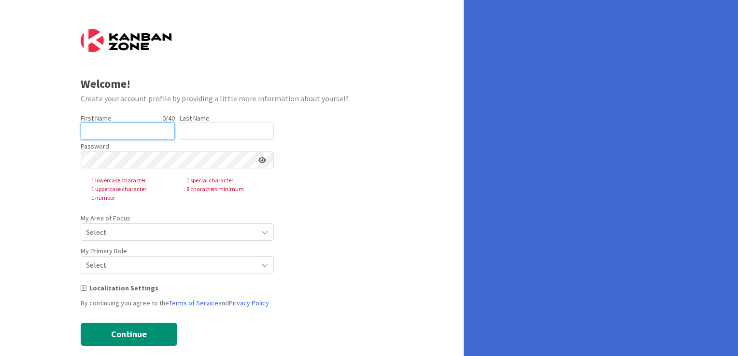
click at [140, 134] on input "text" at bounding box center [128, 131] width 94 height 17
type input "[PERSON_NAME]"
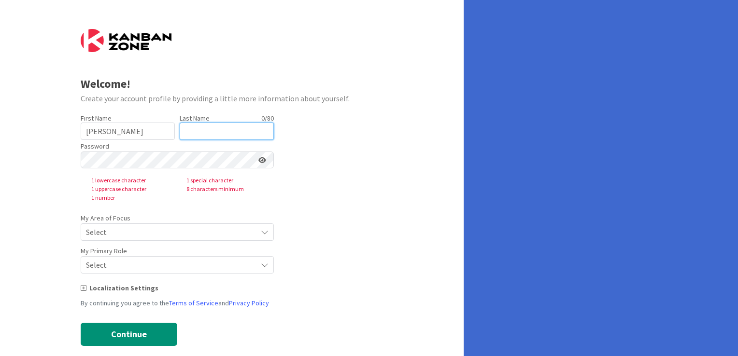
click at [199, 139] on input "text" at bounding box center [227, 131] width 94 height 17
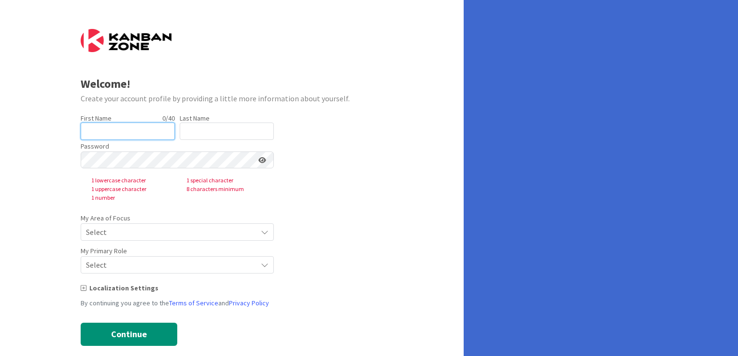
click at [135, 166] on form "Welcome! Create your account profile by providing a little more information abo…" at bounding box center [232, 187] width 303 height 317
type input "M"
type input "[PERSON_NAME]"
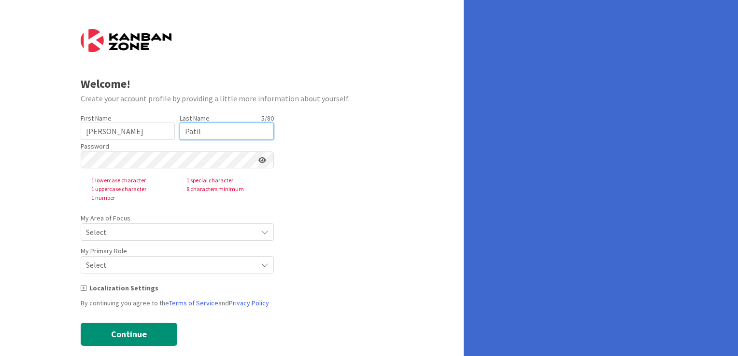
type input "Patil"
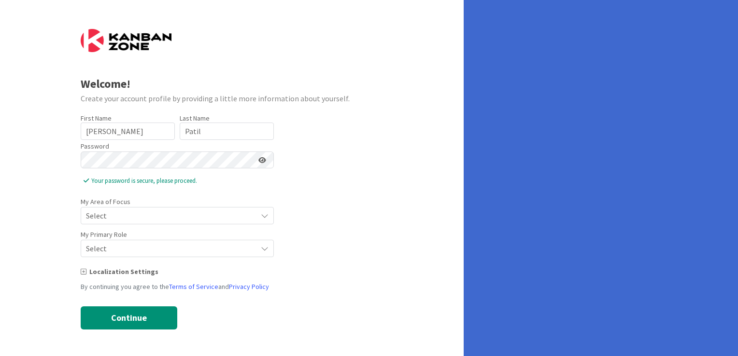
click at [148, 218] on span "Select" at bounding box center [169, 216] width 166 height 14
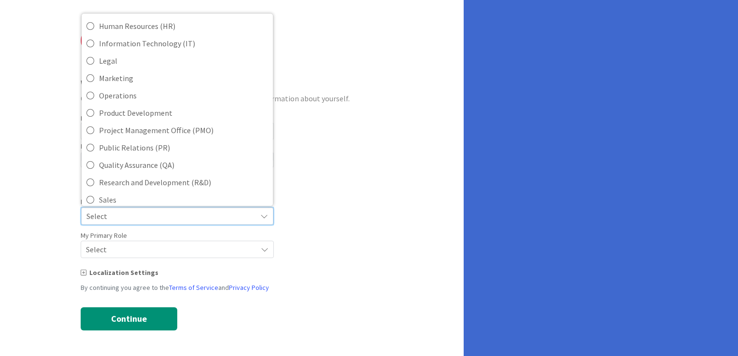
scroll to position [134, 0]
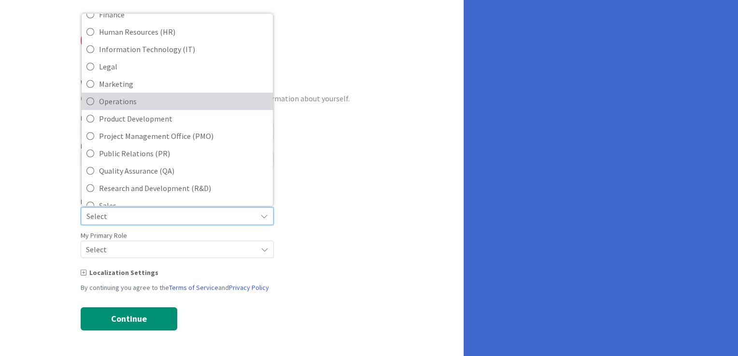
click at [93, 99] on icon at bounding box center [90, 101] width 8 height 14
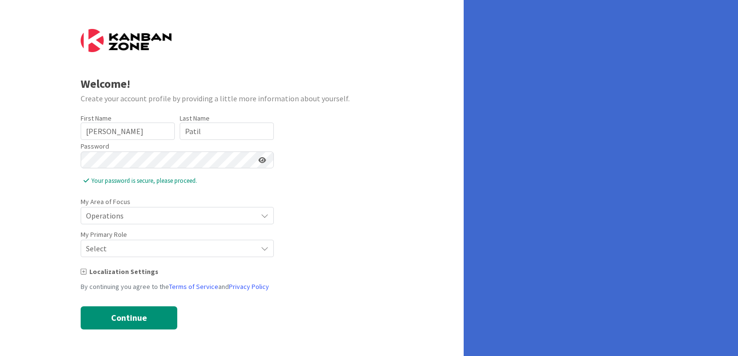
click at [131, 223] on span "Select" at bounding box center [169, 216] width 166 height 14
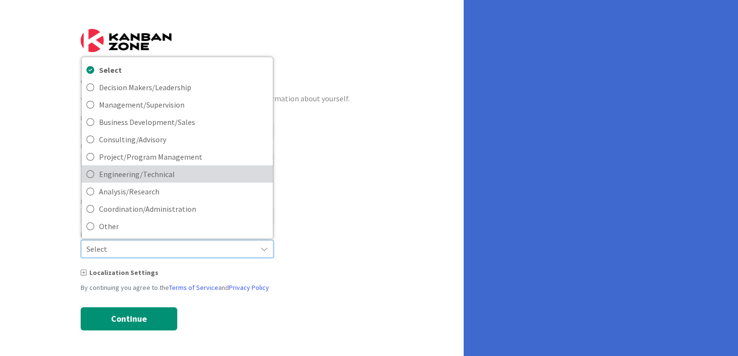
click at [109, 178] on span "Engineering/Technical" at bounding box center [183, 174] width 169 height 14
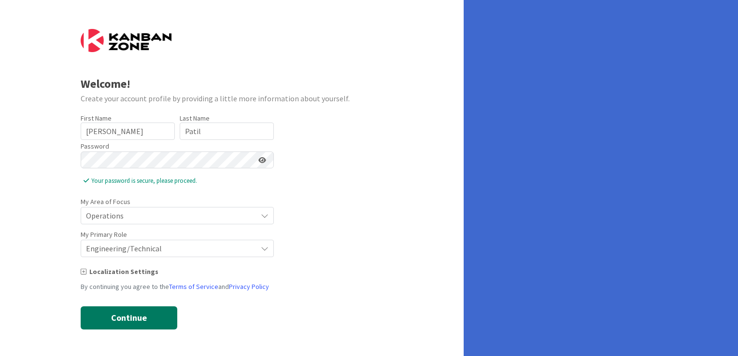
click at [124, 316] on button "Continue" at bounding box center [129, 318] width 97 height 23
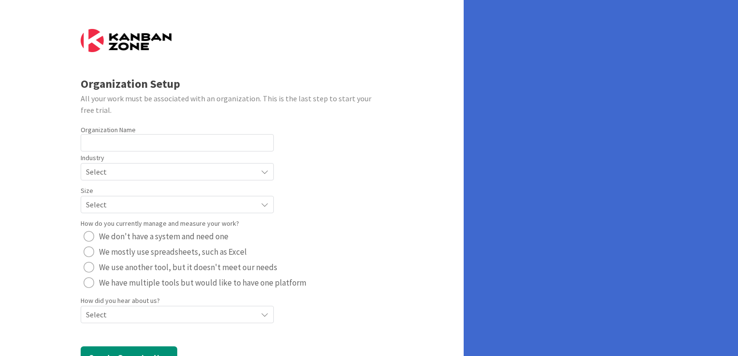
click at [201, 153] on div "Industry Select" at bounding box center [177, 166] width 193 height 29
click at [195, 149] on input "text" at bounding box center [177, 142] width 193 height 17
type input "Sarjuday Industries"
click at [185, 184] on div "Size Select" at bounding box center [177, 198] width 193 height 29
click at [185, 172] on span "Select" at bounding box center [169, 172] width 166 height 14
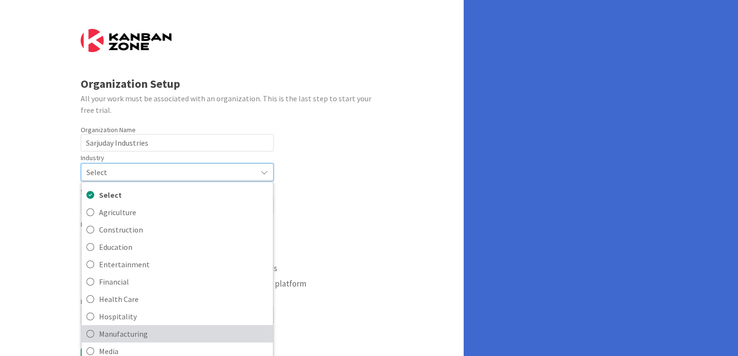
click at [136, 334] on span "Manufacturing" at bounding box center [183, 333] width 169 height 14
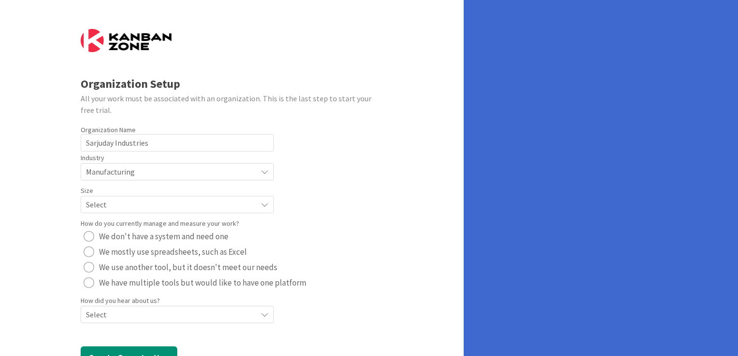
click at [102, 179] on span "Select" at bounding box center [169, 172] width 166 height 14
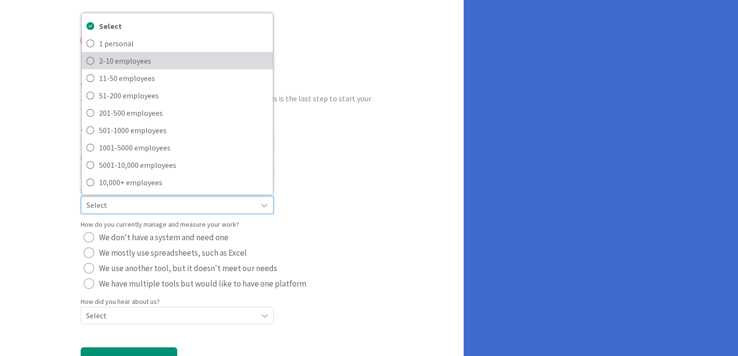
click at [110, 65] on span "2-10 employees" at bounding box center [183, 60] width 169 height 14
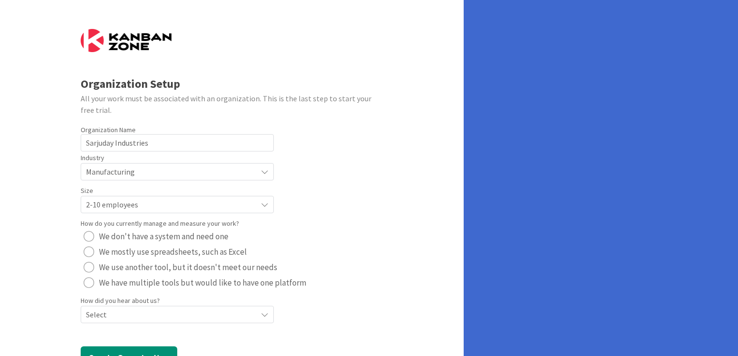
click at [87, 252] on div "radio" at bounding box center [89, 252] width 11 height 11
click at [265, 181] on div "Select" at bounding box center [177, 171] width 193 height 17
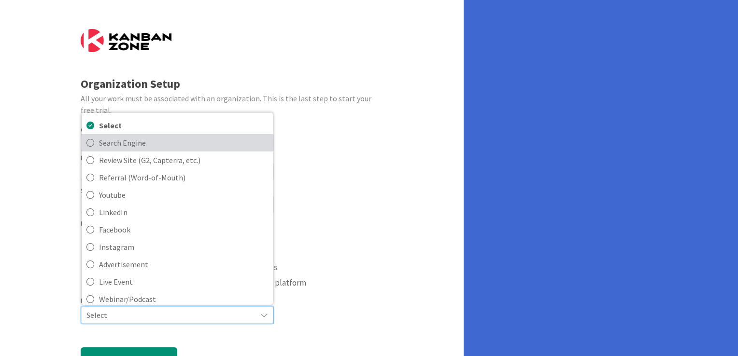
click at [174, 150] on link "Search Engine" at bounding box center [177, 142] width 191 height 17
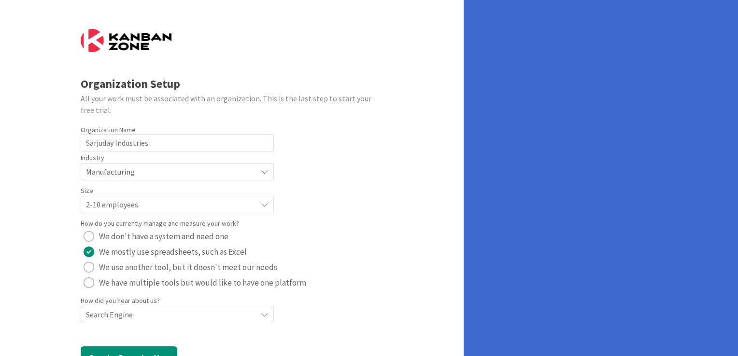
scroll to position [37, 0]
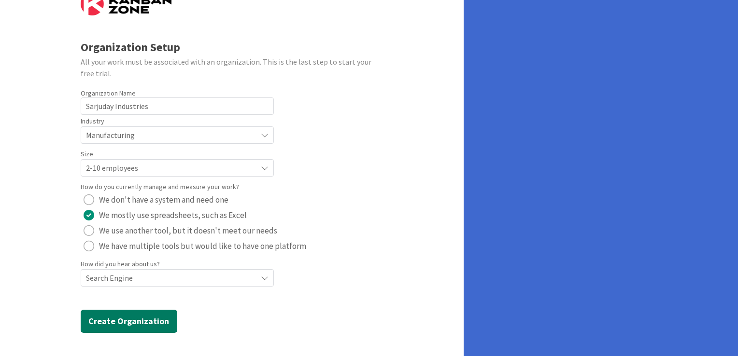
click at [158, 323] on button "Create Organization" at bounding box center [129, 321] width 97 height 23
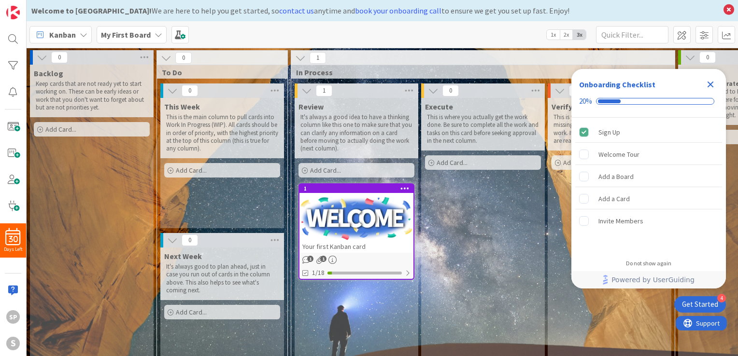
click at [713, 83] on icon "Close Checklist" at bounding box center [710, 85] width 6 height 6
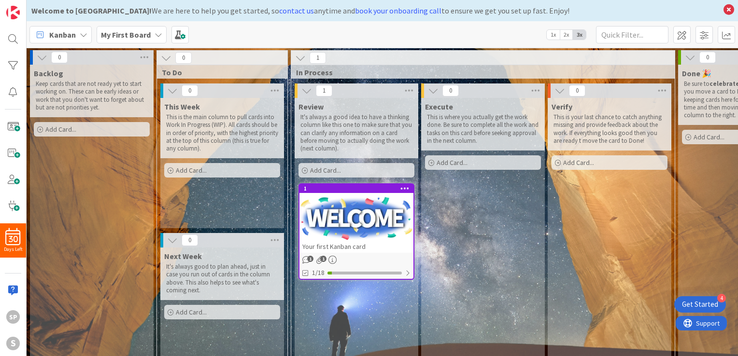
click at [699, 300] on div "Get Started" at bounding box center [700, 305] width 36 height 10
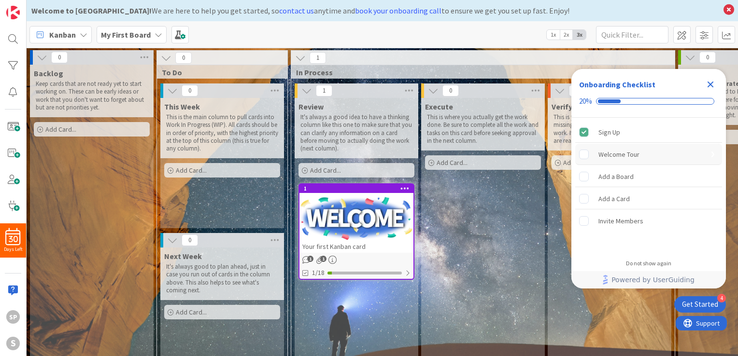
click at [627, 151] on div "Welcome Tour" at bounding box center [618, 155] width 41 height 12
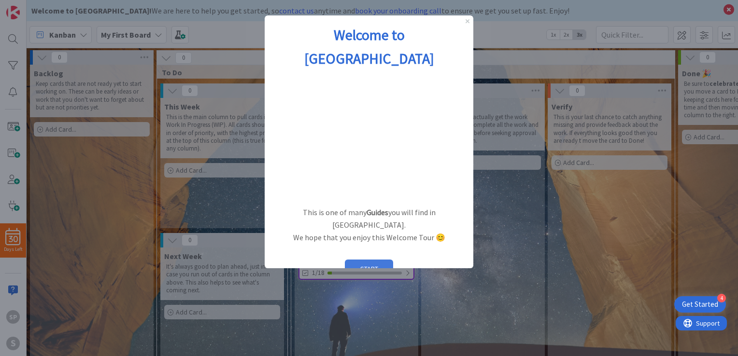
click at [373, 260] on button "START" at bounding box center [369, 269] width 48 height 18
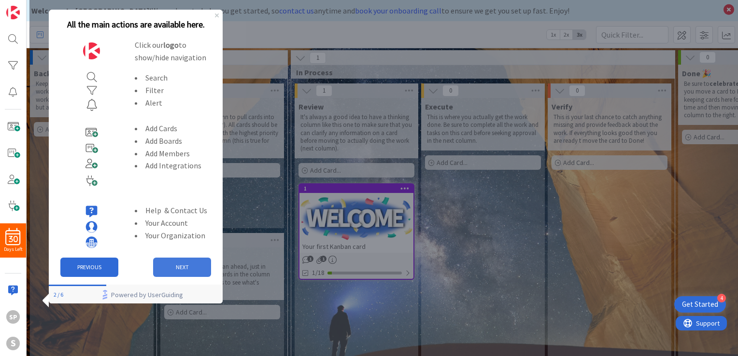
click at [188, 264] on button "NEXT" at bounding box center [182, 267] width 58 height 19
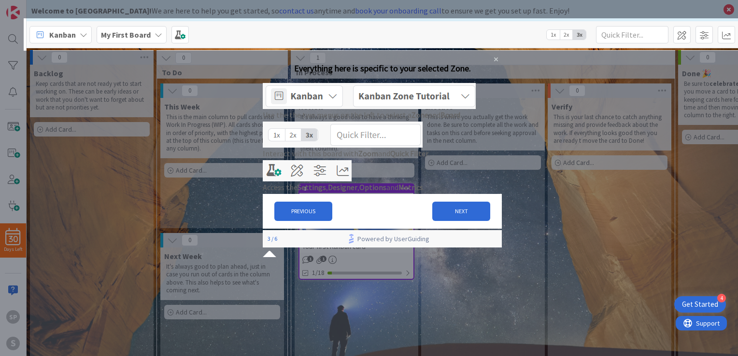
click at [427, 109] on img at bounding box center [369, 96] width 213 height 26
click at [457, 221] on button "NEXT" at bounding box center [461, 211] width 58 height 19
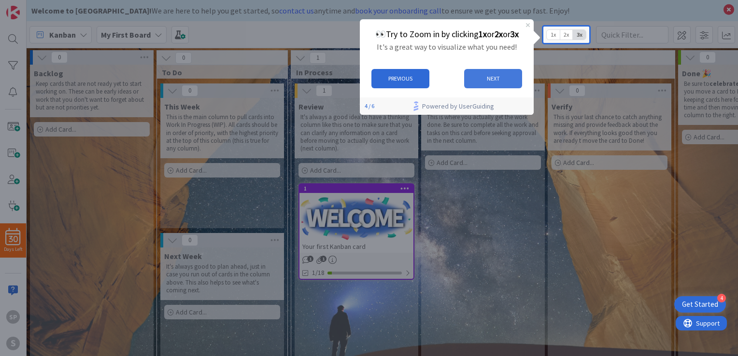
click at [485, 79] on button "NEXT" at bounding box center [493, 78] width 58 height 19
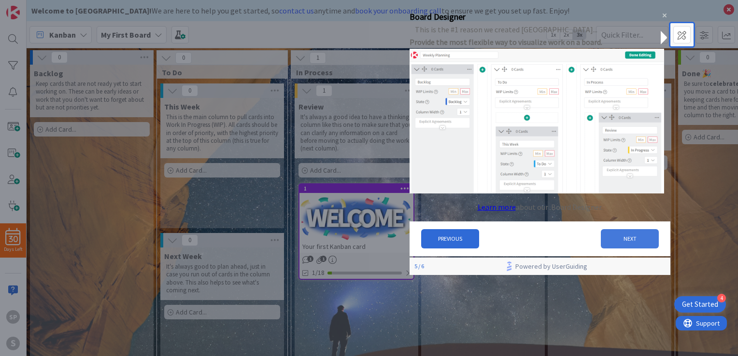
click at [624, 243] on button "NEXT" at bounding box center [630, 238] width 58 height 19
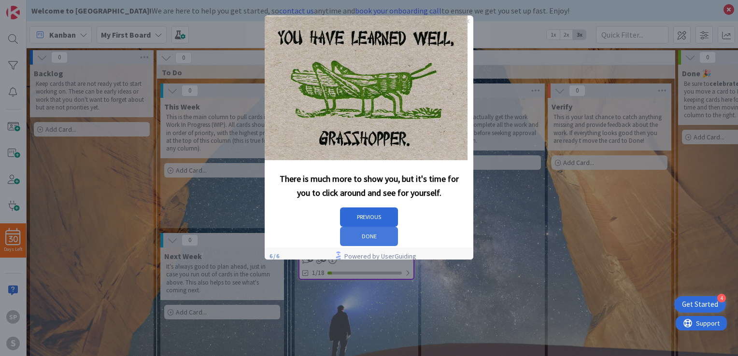
click at [398, 227] on button "DONE" at bounding box center [369, 236] width 58 height 19
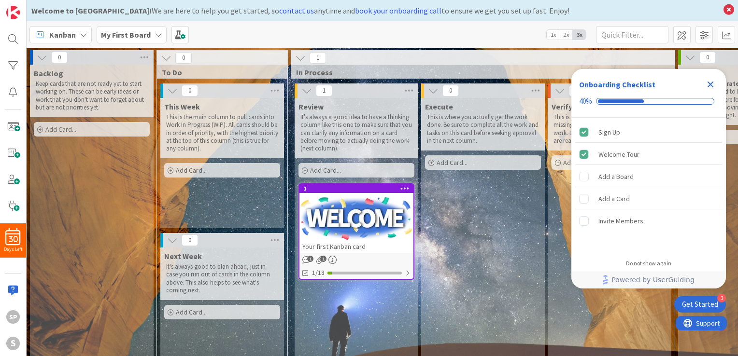
click at [523, 293] on div "Execute This is where you actually get the work done. Be sure to complete all t…" at bounding box center [483, 238] width 124 height 280
click at [249, 273] on p "It's always good to plan ahead, just in case you run out of cards in the column…" at bounding box center [222, 278] width 112 height 31
click at [250, 277] on p "It's always good to plan ahead, just in case you run out of cards in the column…" at bounding box center [222, 278] width 112 height 31
drag, startPoint x: 212, startPoint y: 120, endPoint x: 233, endPoint y: 120, distance: 20.8
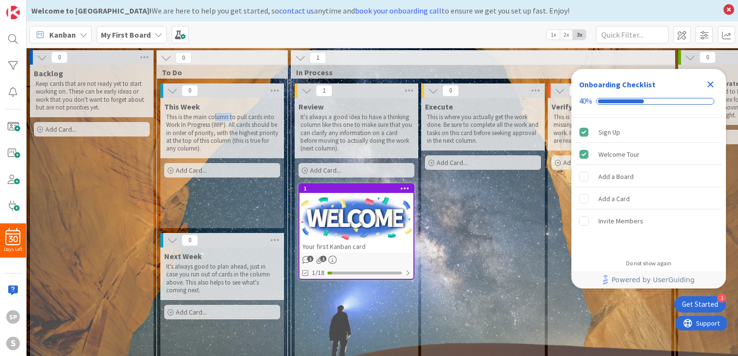
click at [233, 120] on p "This is the main column to pull cards into Work In Progress (WIP). All cards sh…" at bounding box center [222, 132] width 112 height 39
drag, startPoint x: 233, startPoint y: 120, endPoint x: 211, endPoint y: 131, distance: 24.8
click at [211, 131] on p "This is the main column to pull cards into Work In Progress (WIP). All cards sh…" at bounding box center [222, 132] width 112 height 39
click at [711, 83] on icon "Close Checklist" at bounding box center [710, 85] width 6 height 6
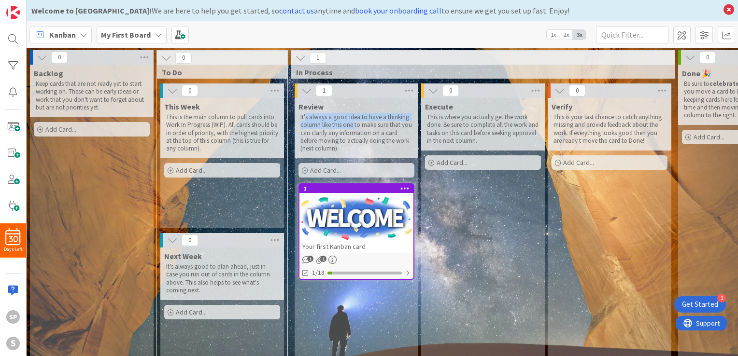
drag, startPoint x: 305, startPoint y: 112, endPoint x: 355, endPoint y: 126, distance: 51.9
click at [355, 126] on div "It's always a good idea to have a thinking column like this one to make sure th…" at bounding box center [356, 133] width 116 height 43
drag, startPoint x: 355, startPoint y: 126, endPoint x: 457, endPoint y: 132, distance: 102.5
click at [457, 132] on p "This is where you actually get the work done. Be sure to complete all the work …" at bounding box center [483, 128] width 112 height 31
